Goal: Check status: Check status

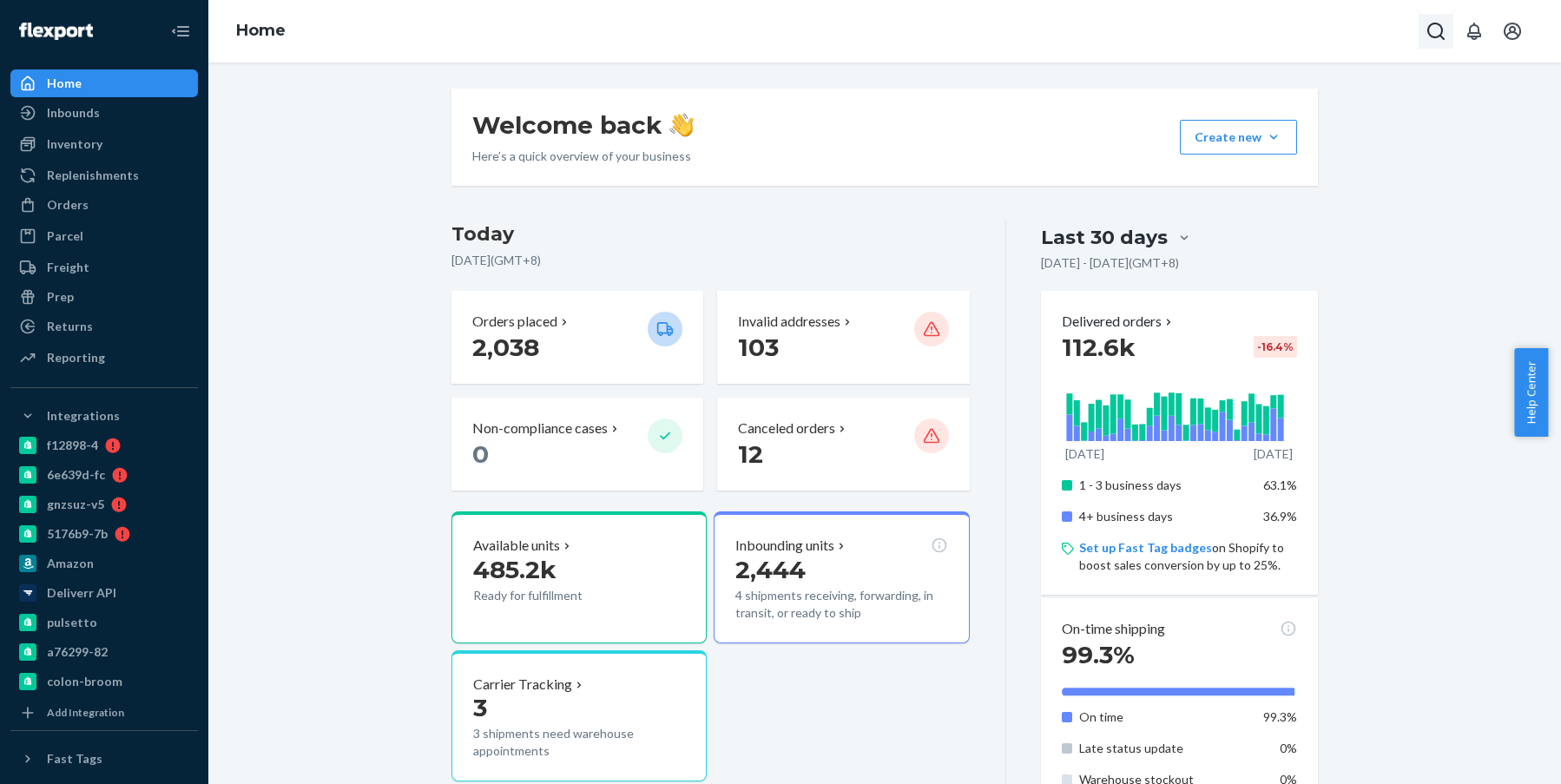
click at [1431, 35] on icon "Open Search Box" at bounding box center [1436, 31] width 18 height 18
click at [1329, 21] on div at bounding box center [1315, 31] width 278 height 34
click at [1309, 26] on input "Search Input" at bounding box center [1307, 31] width 214 height 18
paste input "2737669"
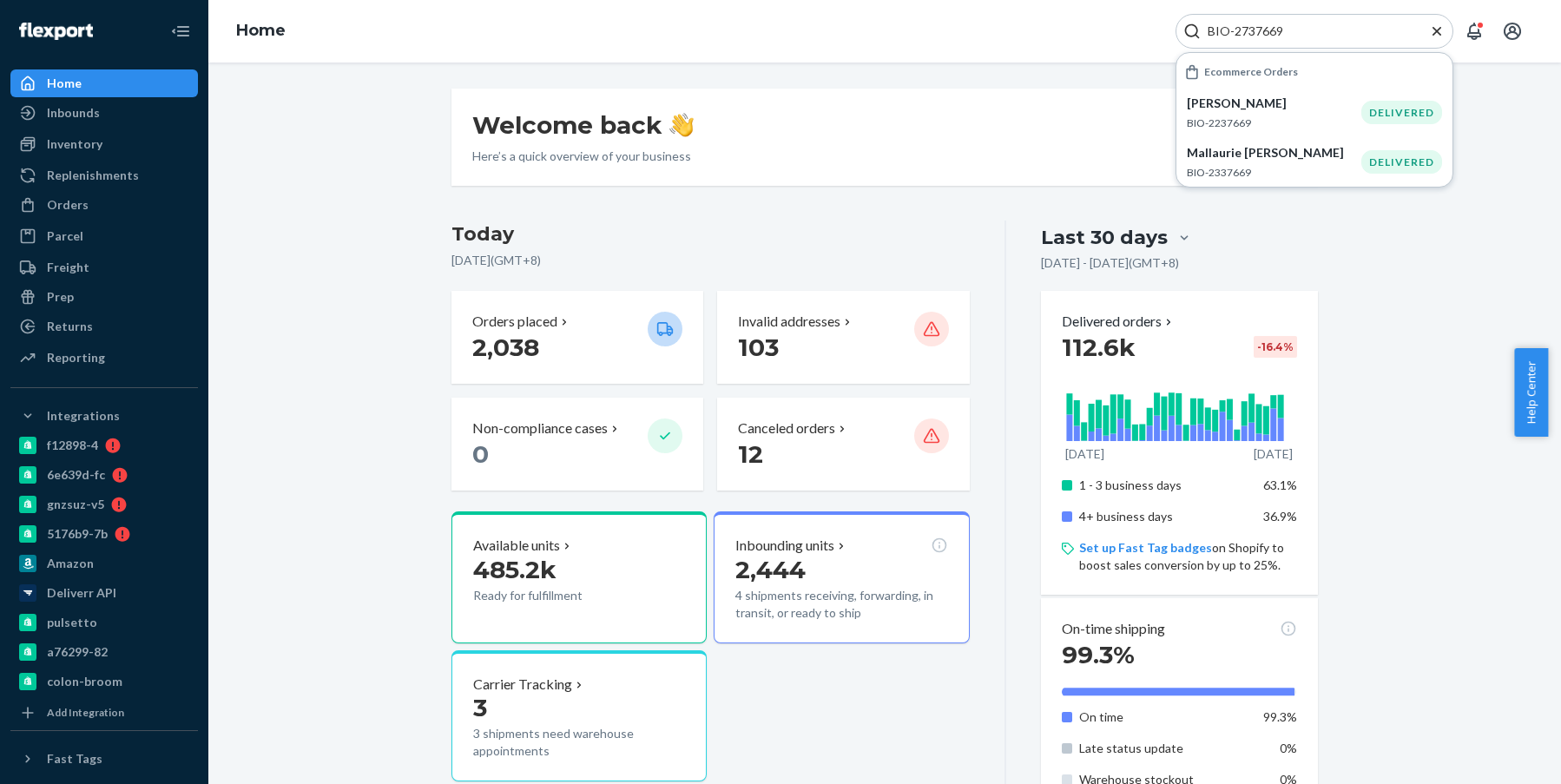
click at [1285, 34] on input "BIO-2737669" at bounding box center [1307, 31] width 214 height 18
click at [1260, 25] on input "BIO-2737669" at bounding box center [1307, 31] width 214 height 18
click at [1260, 24] on input "BIO-2737669" at bounding box center [1307, 31] width 214 height 18
paste input "2"
type input "BIO-2737662"
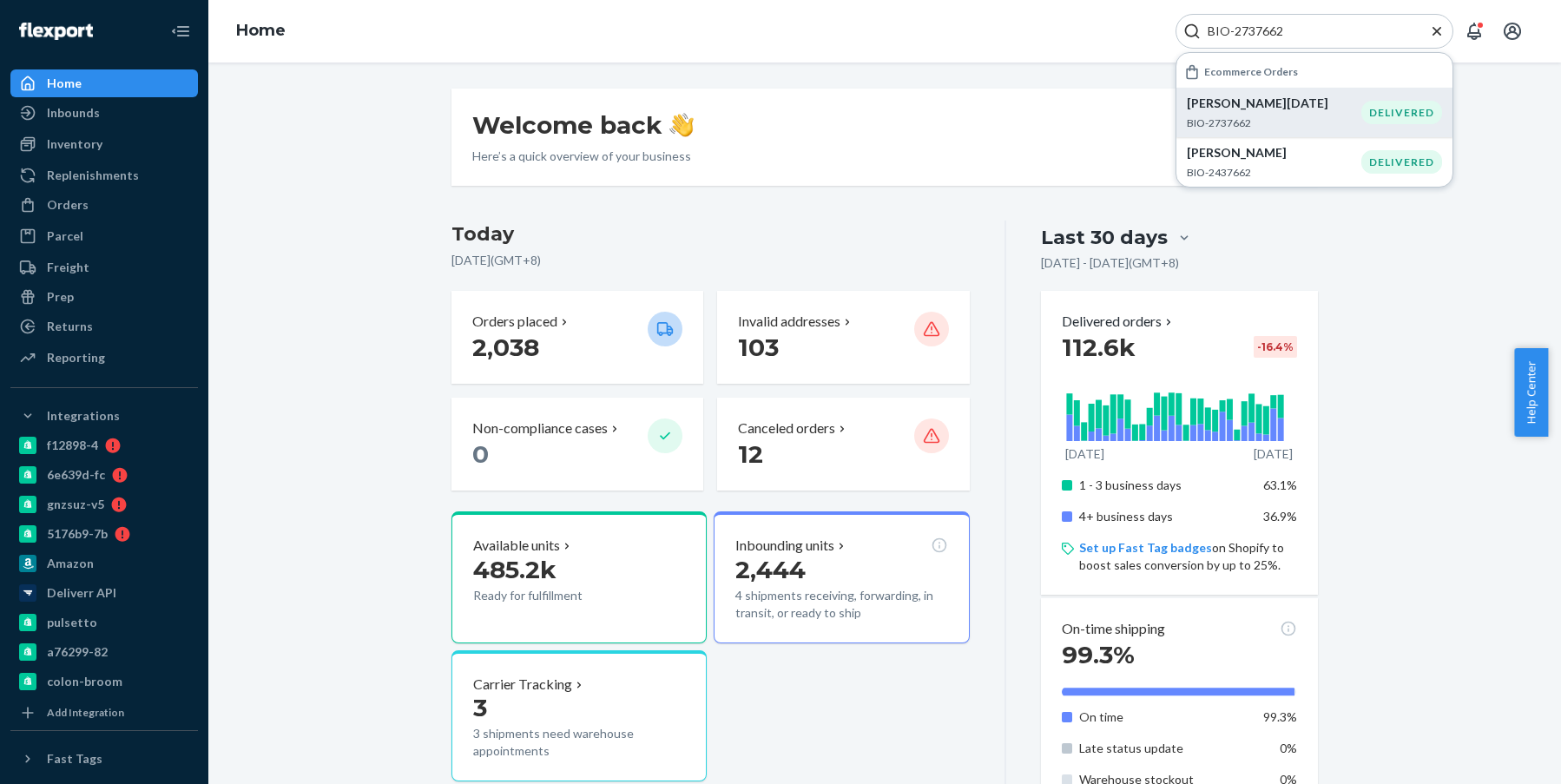
click at [1336, 120] on p "BIO-2737662" at bounding box center [1274, 123] width 174 height 15
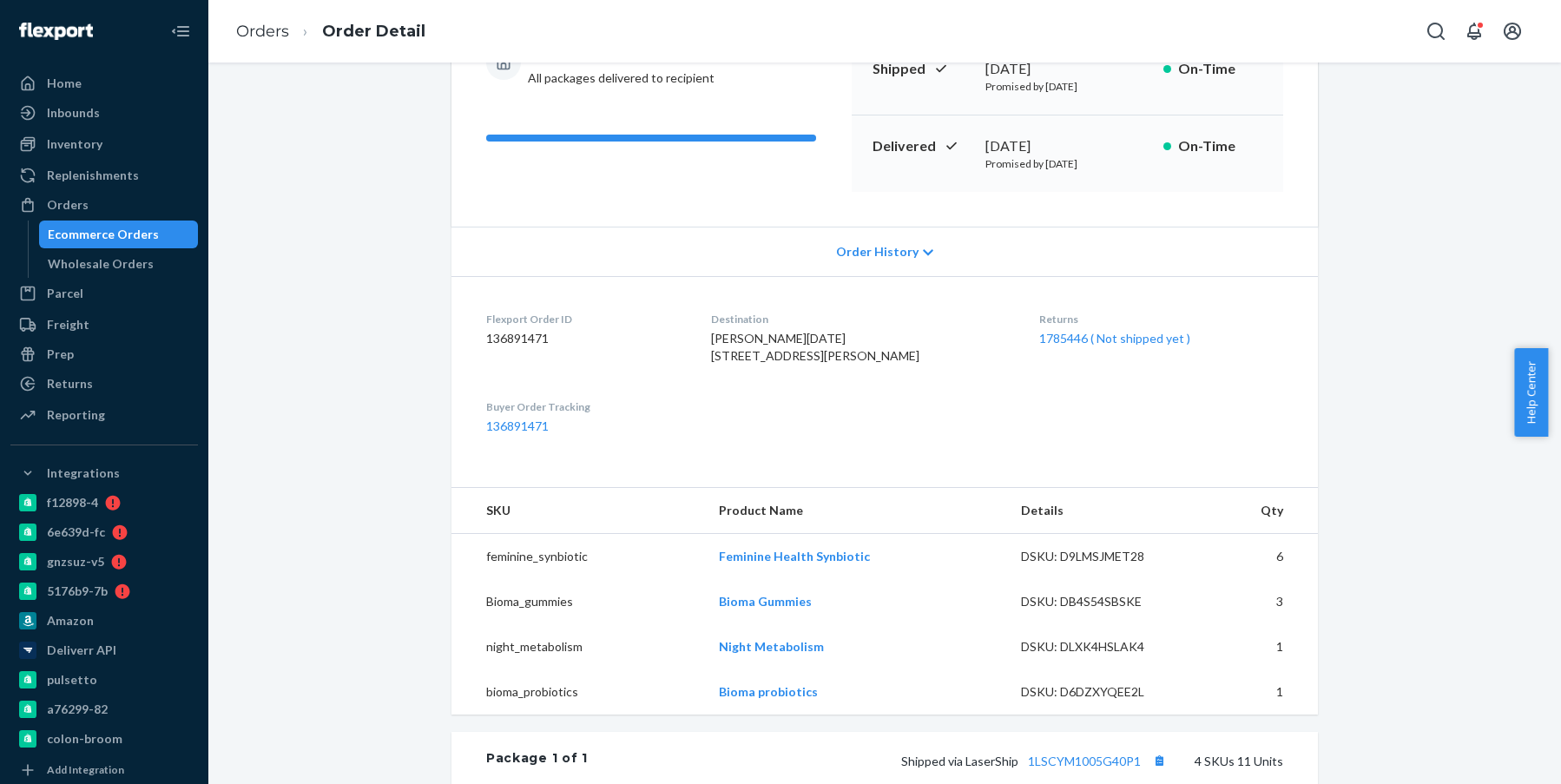
scroll to position [434, 0]
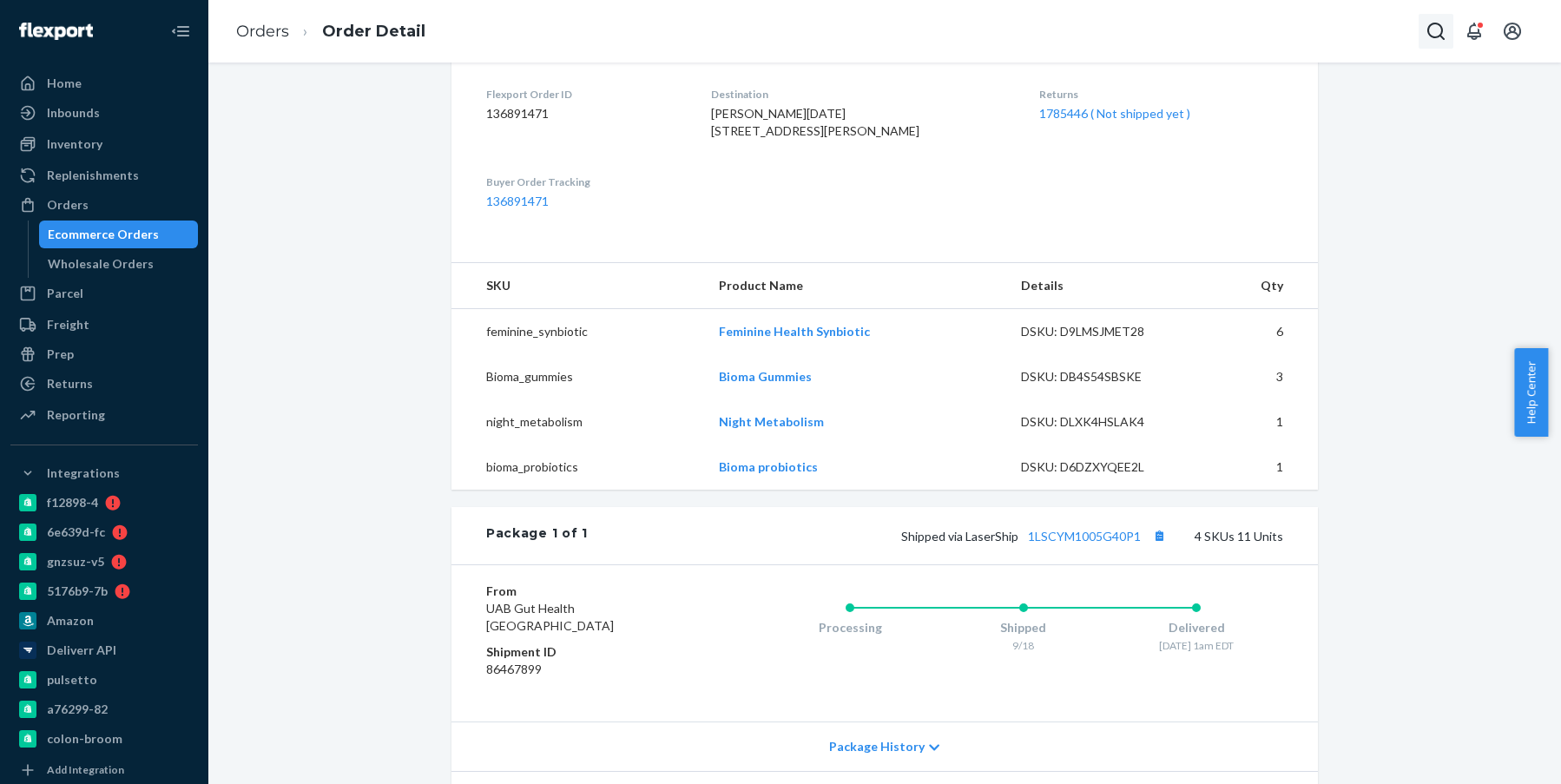
click at [1421, 24] on button "Open Search Box" at bounding box center [1435, 31] width 35 height 34
click at [1259, 34] on input "Search Input" at bounding box center [1307, 31] width 214 height 18
type input "BIO-2653551"
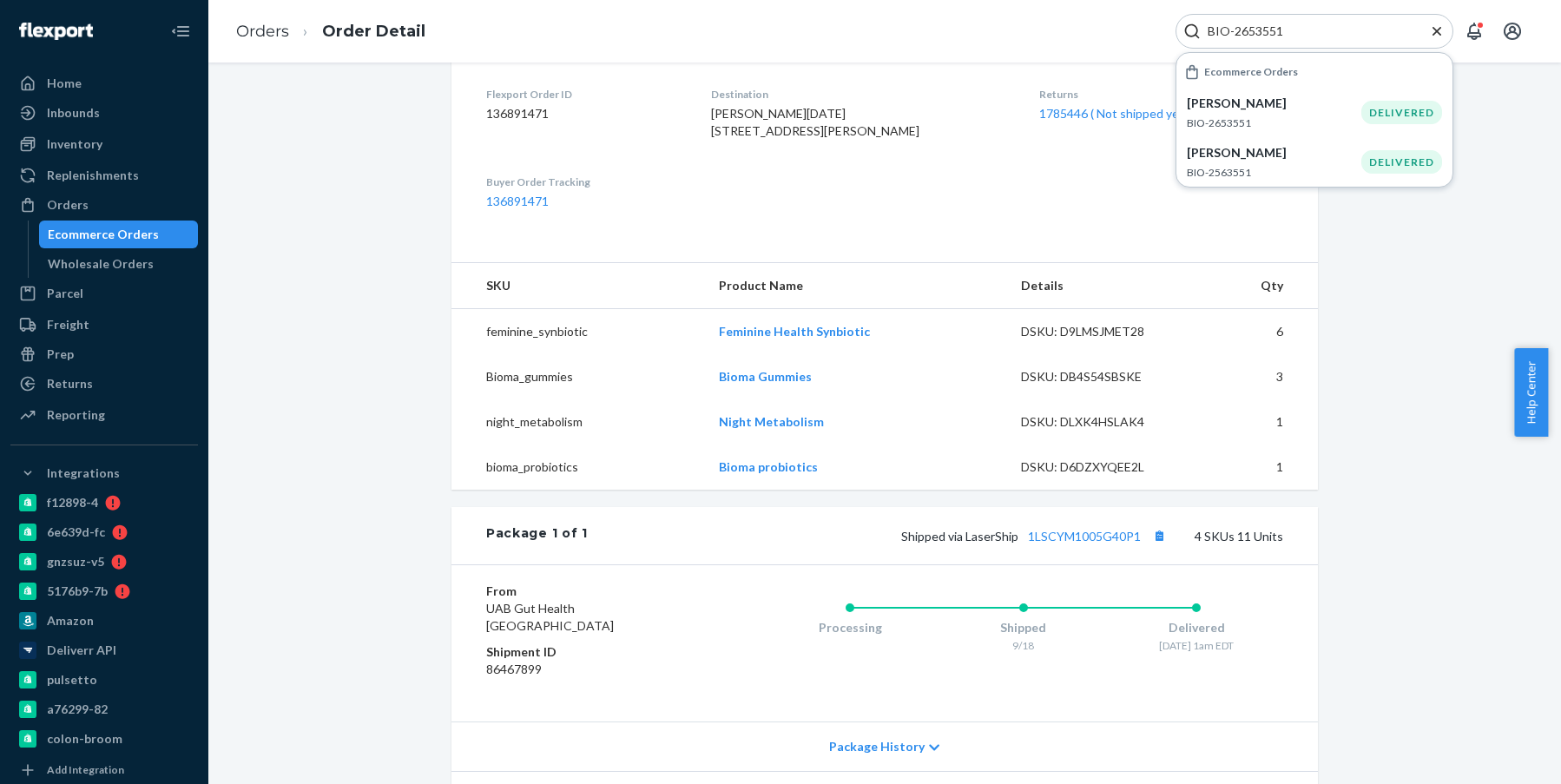
drag, startPoint x: 1317, startPoint y: 32, endPoint x: 1078, endPoint y: 34, distance: 239.0
click at [1078, 34] on div "Orders Order Detail BIO-2653551 Ecommerce Orders [PERSON_NAME] BIO-2653551 DELI…" at bounding box center [884, 31] width 1353 height 62
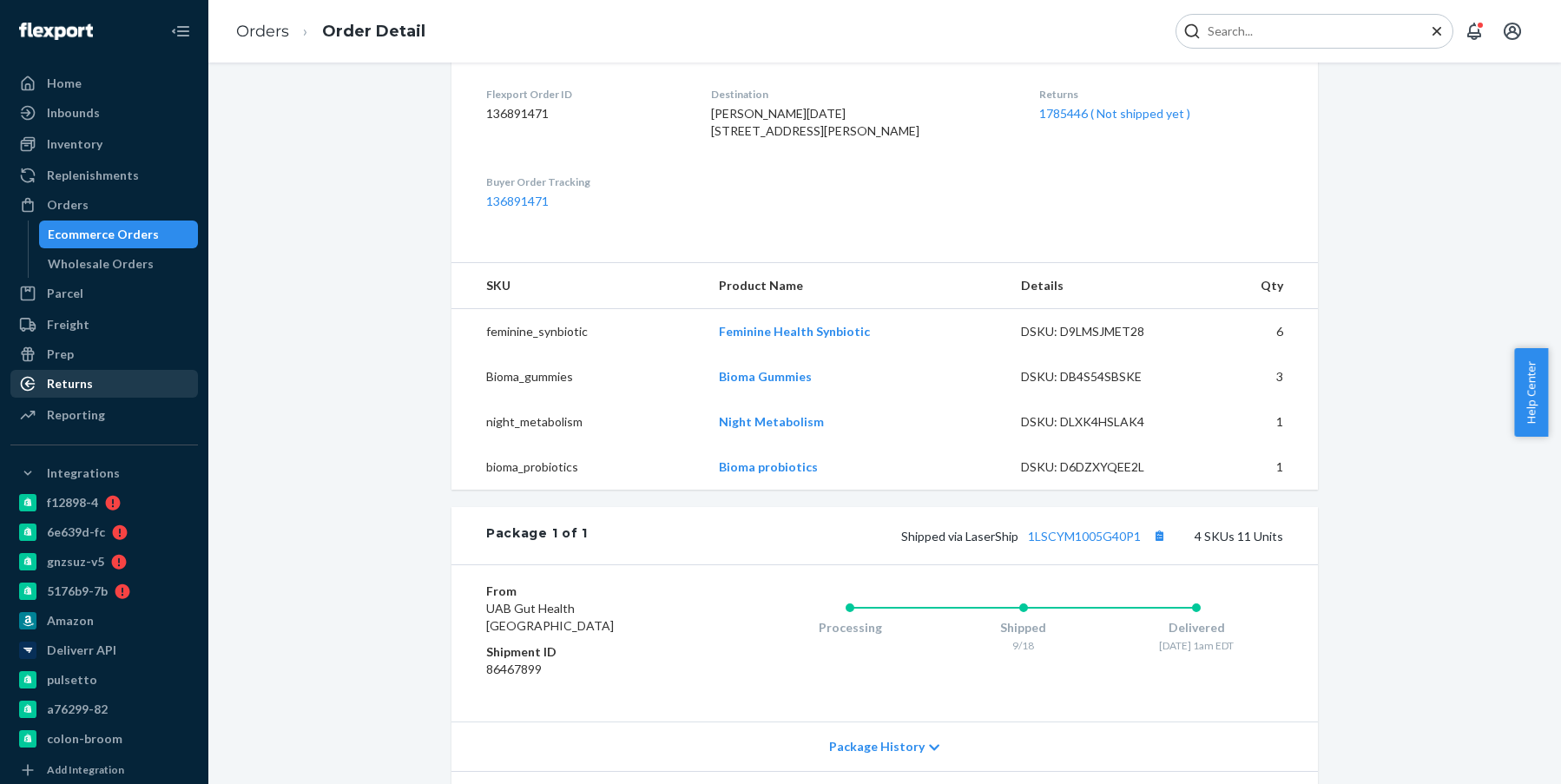
click at [118, 388] on div "Returns" at bounding box center [104, 384] width 184 height 24
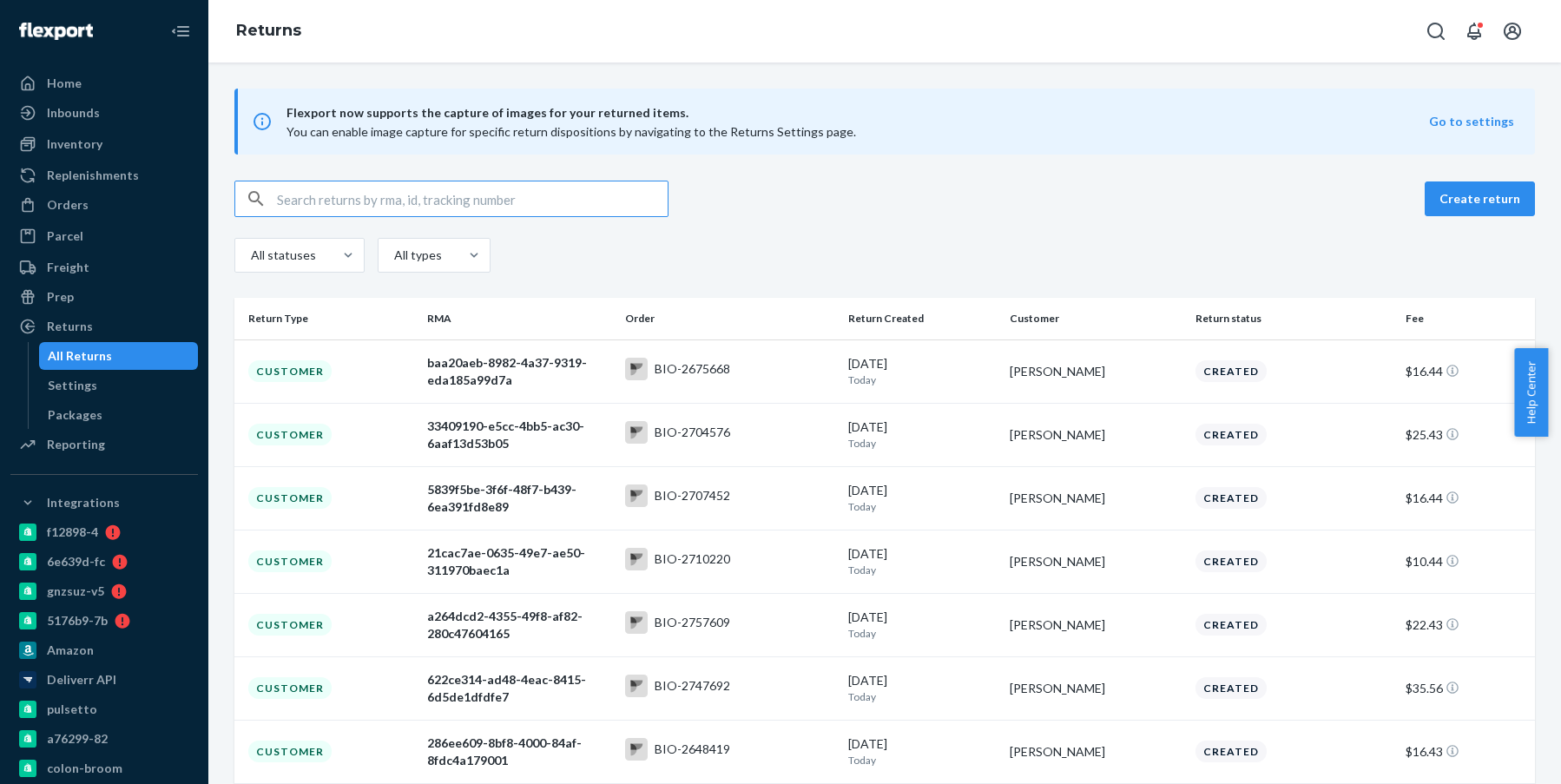
click at [524, 189] on input "text" at bounding box center [472, 199] width 391 height 34
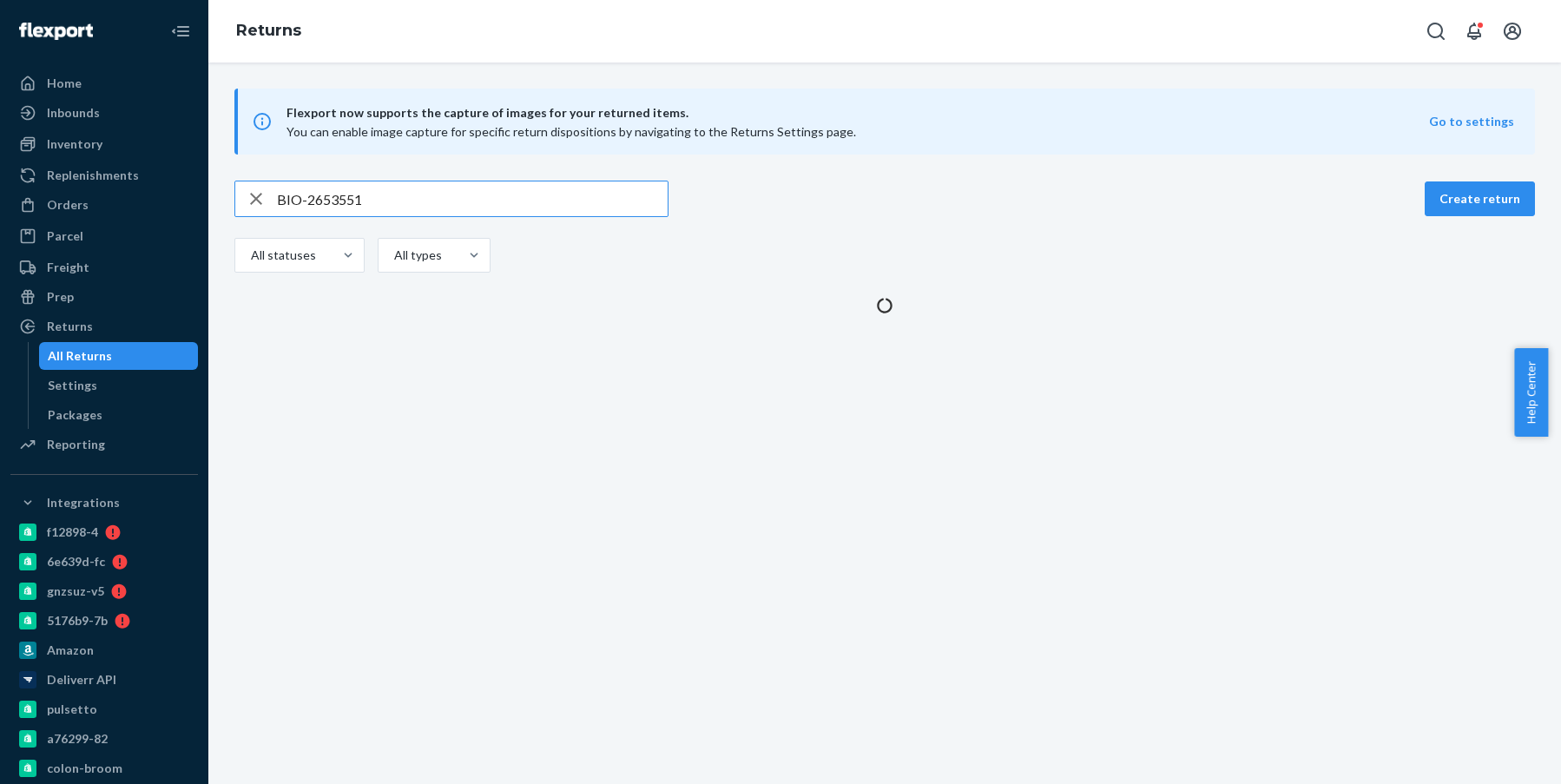
type input "BIO-2653551"
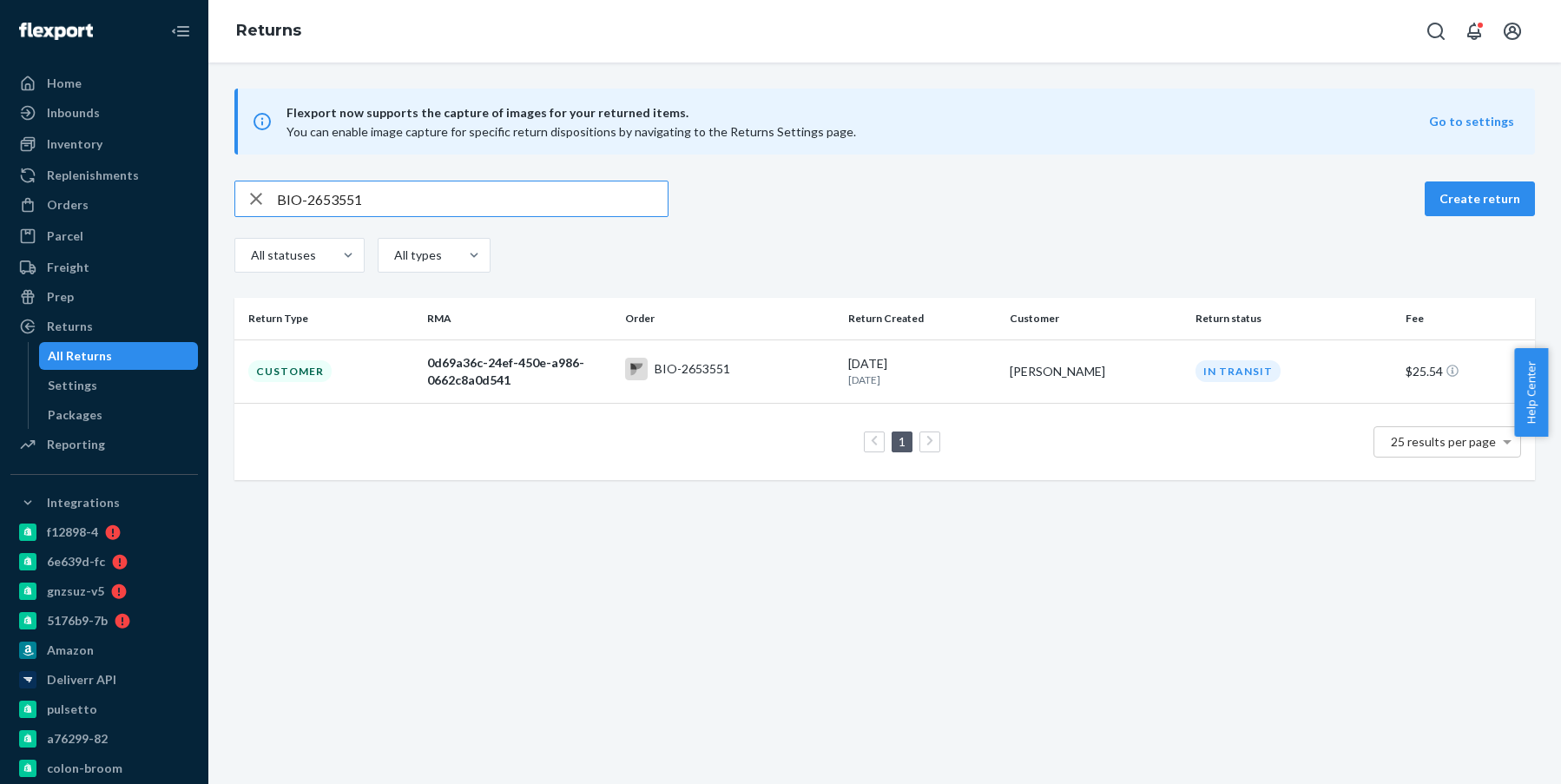
click at [1141, 408] on td "1 25 results per page" at bounding box center [884, 441] width 1301 height 77
click at [1136, 392] on td "[PERSON_NAME]" at bounding box center [1095, 371] width 186 height 63
